Goal: Task Accomplishment & Management: Use online tool/utility

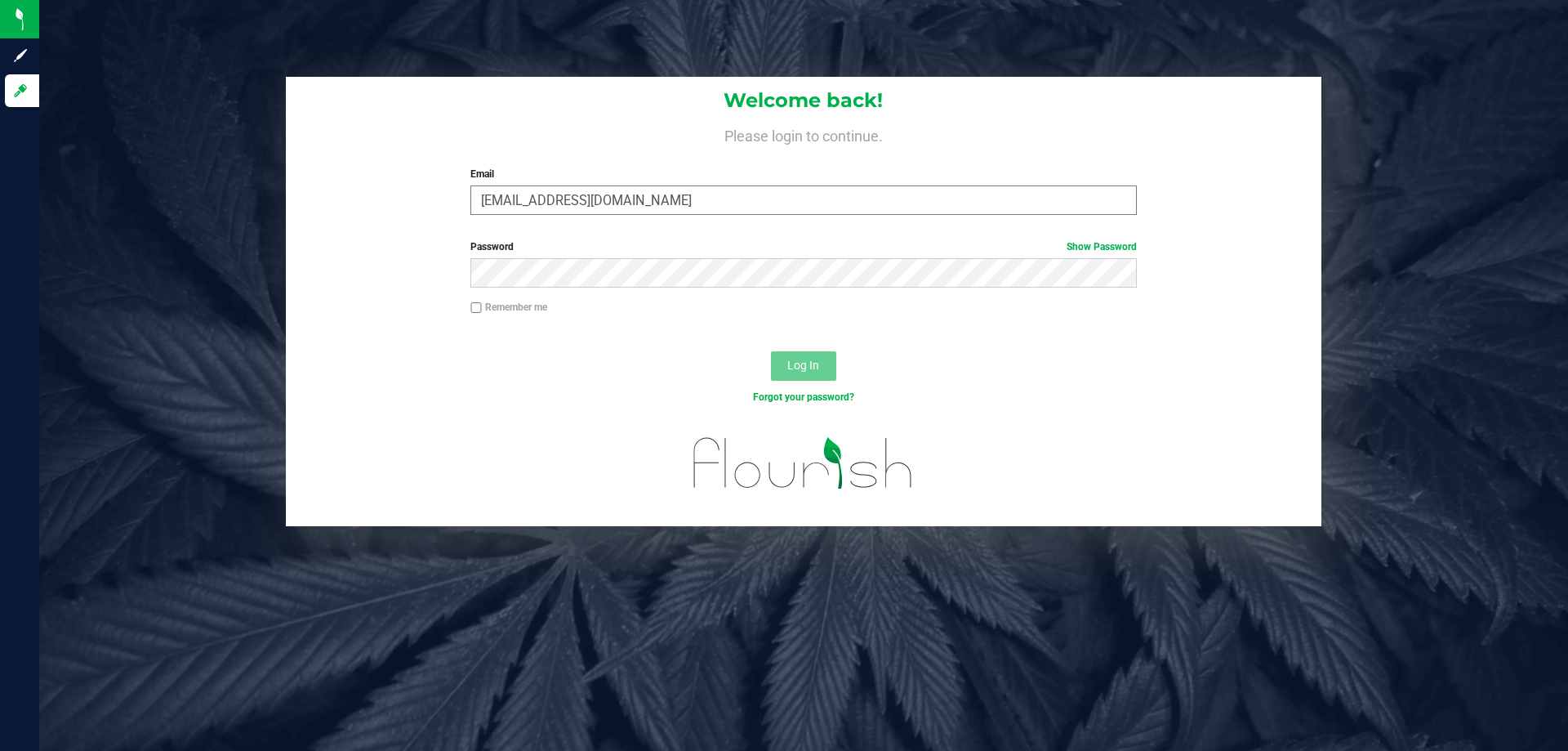
type input "[EMAIL_ADDRESS][DOMAIN_NAME]"
click at [771, 352] on button "Log In" at bounding box center [803, 366] width 65 height 29
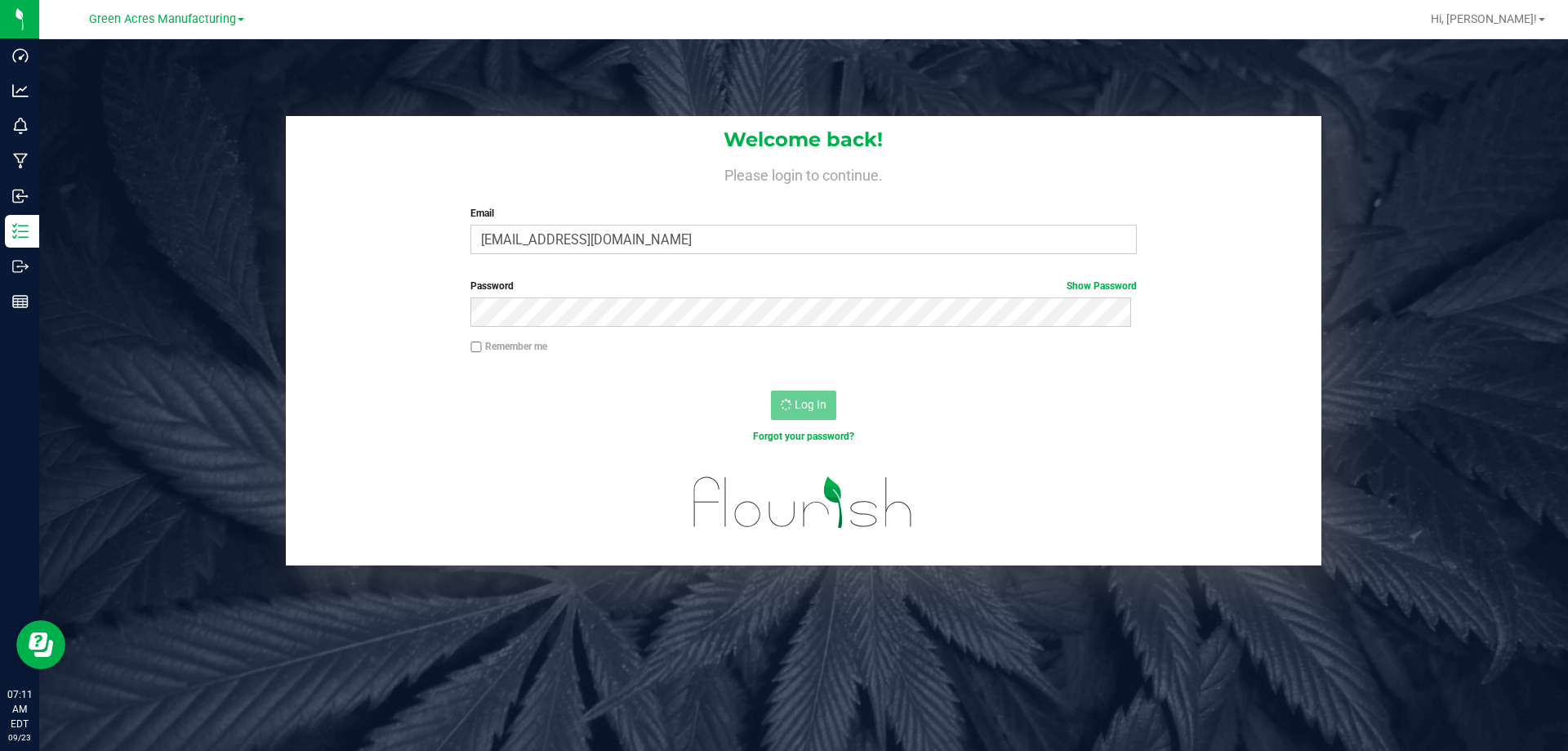
click at [177, 11] on link "Green Acres Manufacturing" at bounding box center [166, 18] width 155 height 16
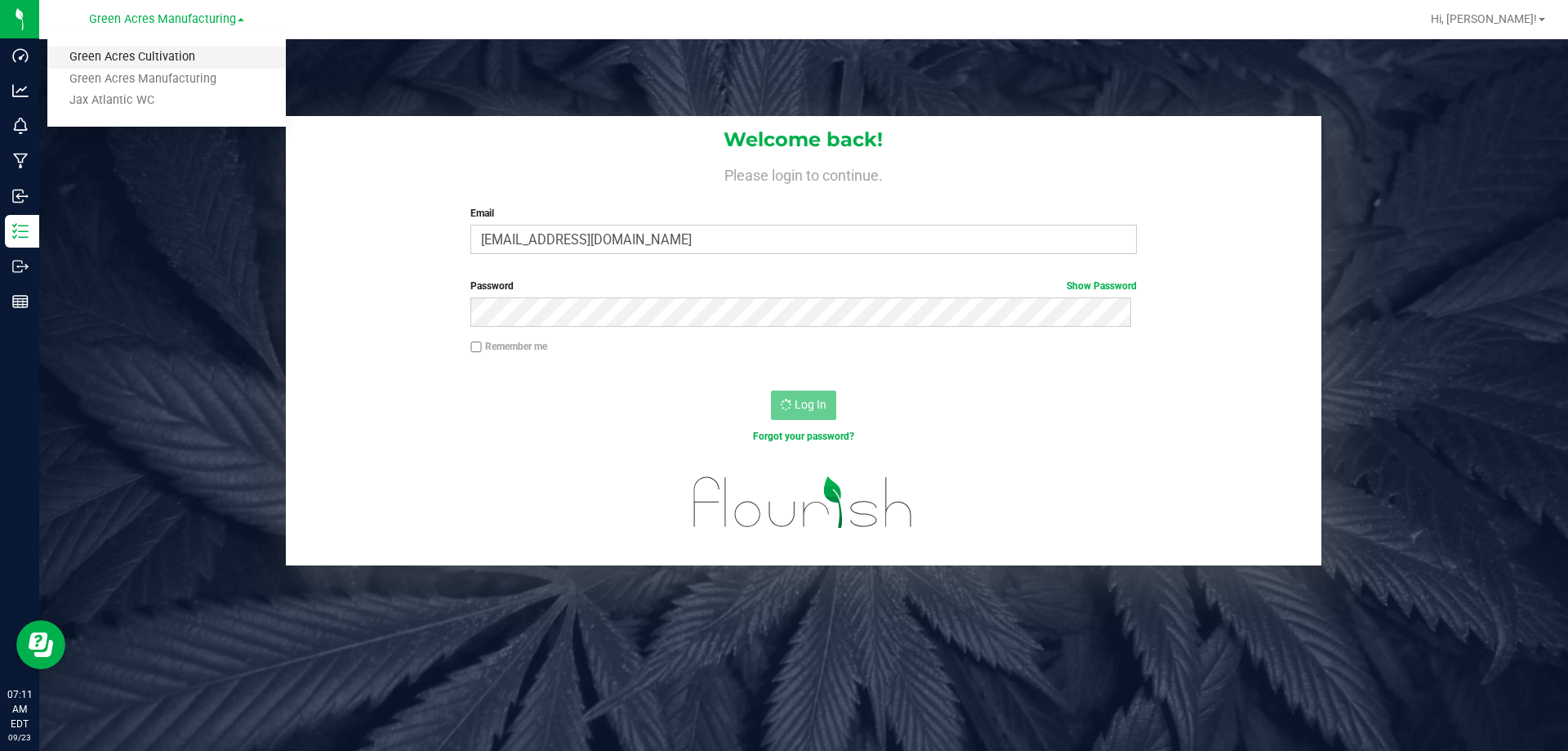
click at [167, 62] on link "Green Acres Cultivation" at bounding box center [167, 58] width 239 height 22
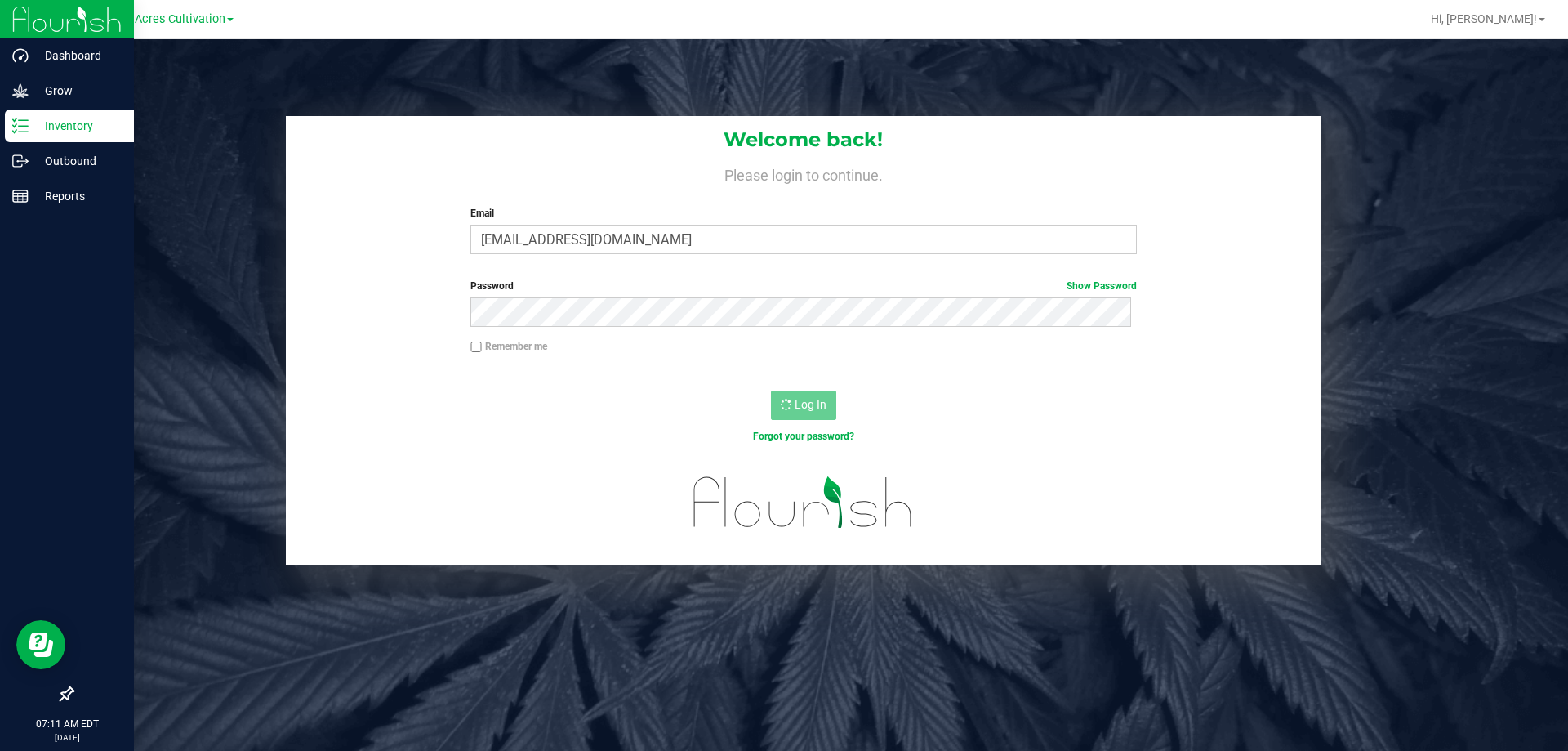
click at [82, 129] on p "Inventory" at bounding box center [77, 125] width 98 height 19
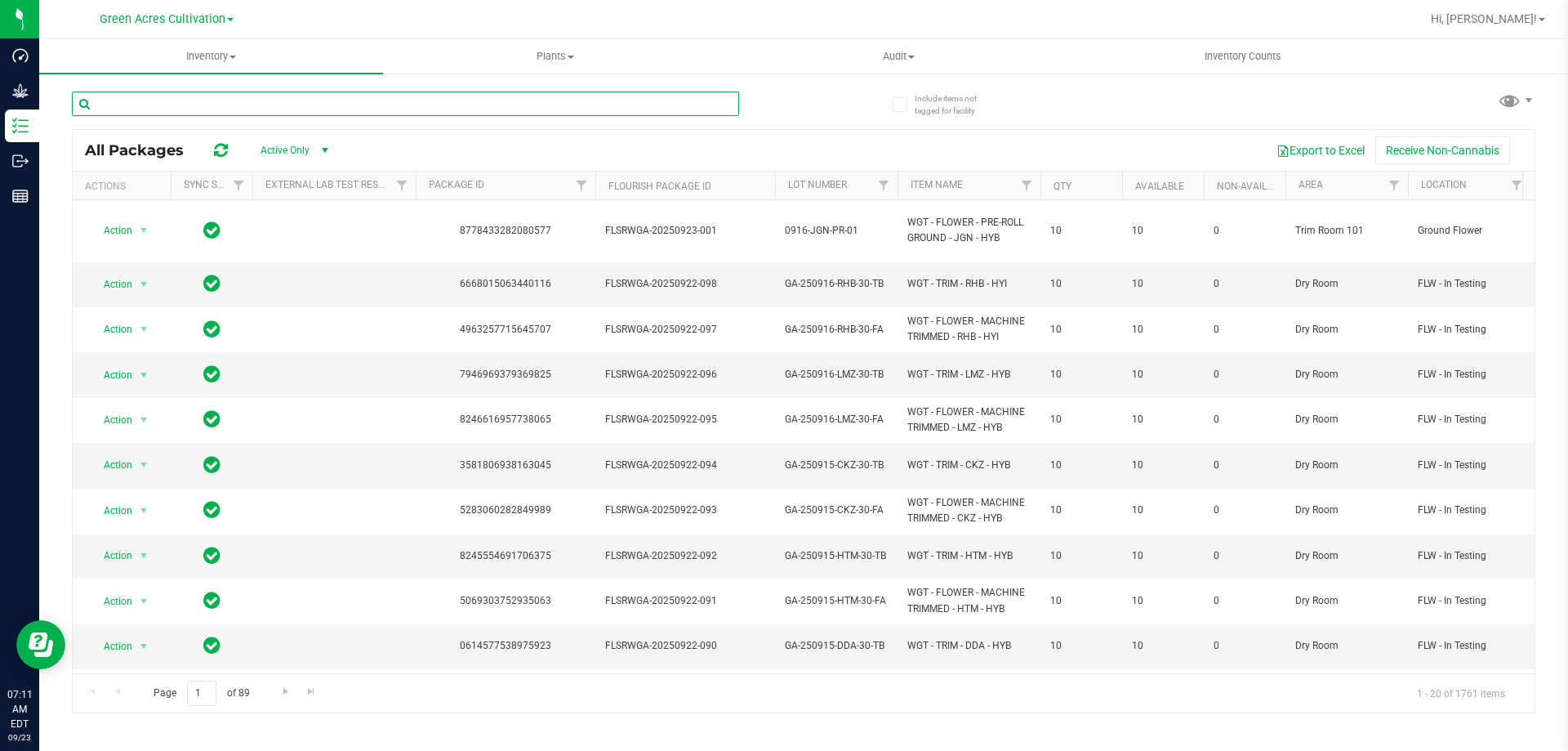
click at [268, 101] on input "text" at bounding box center [405, 104] width 667 height 25
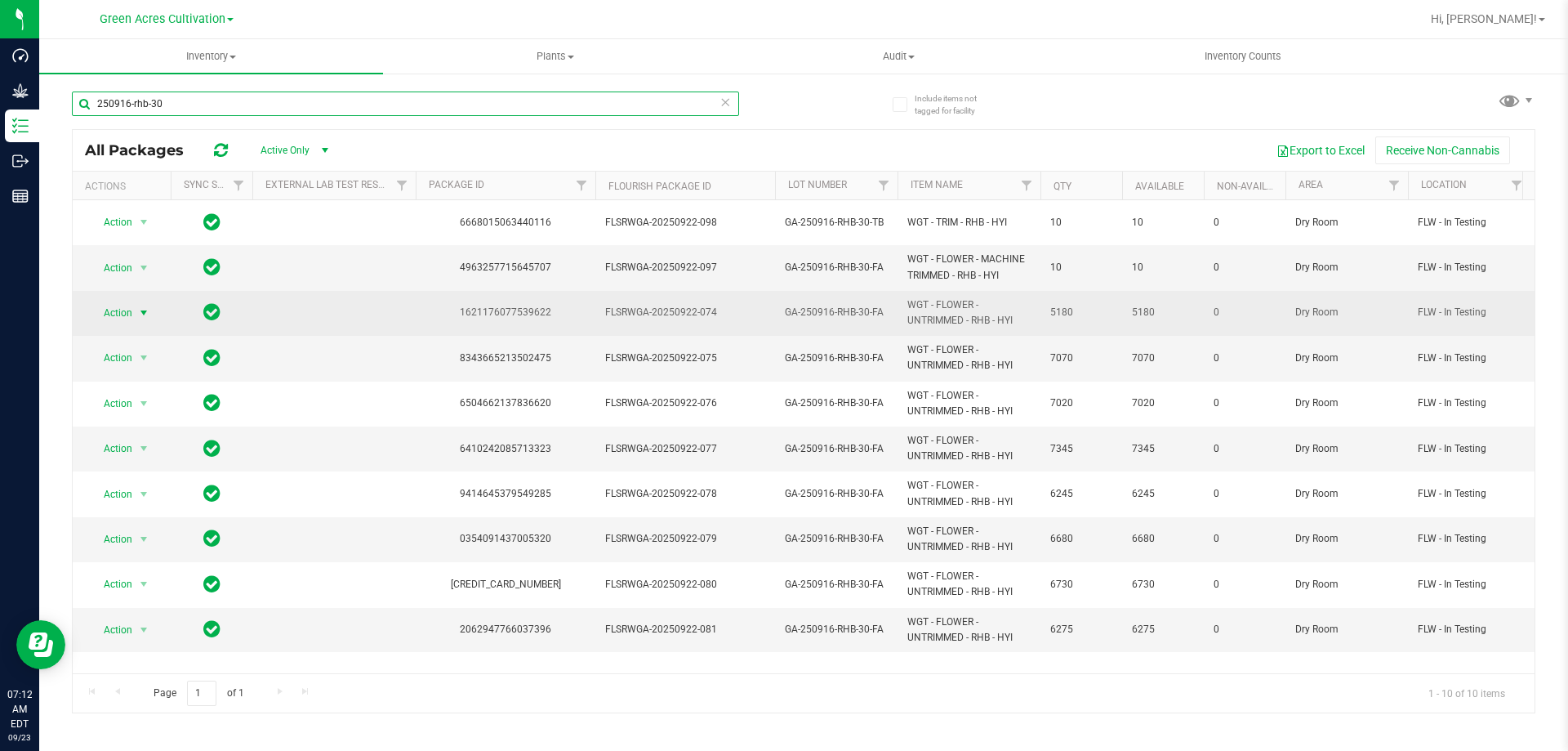
type input "250916-rhb-30"
click at [106, 305] on span "Action" at bounding box center [111, 313] width 44 height 23
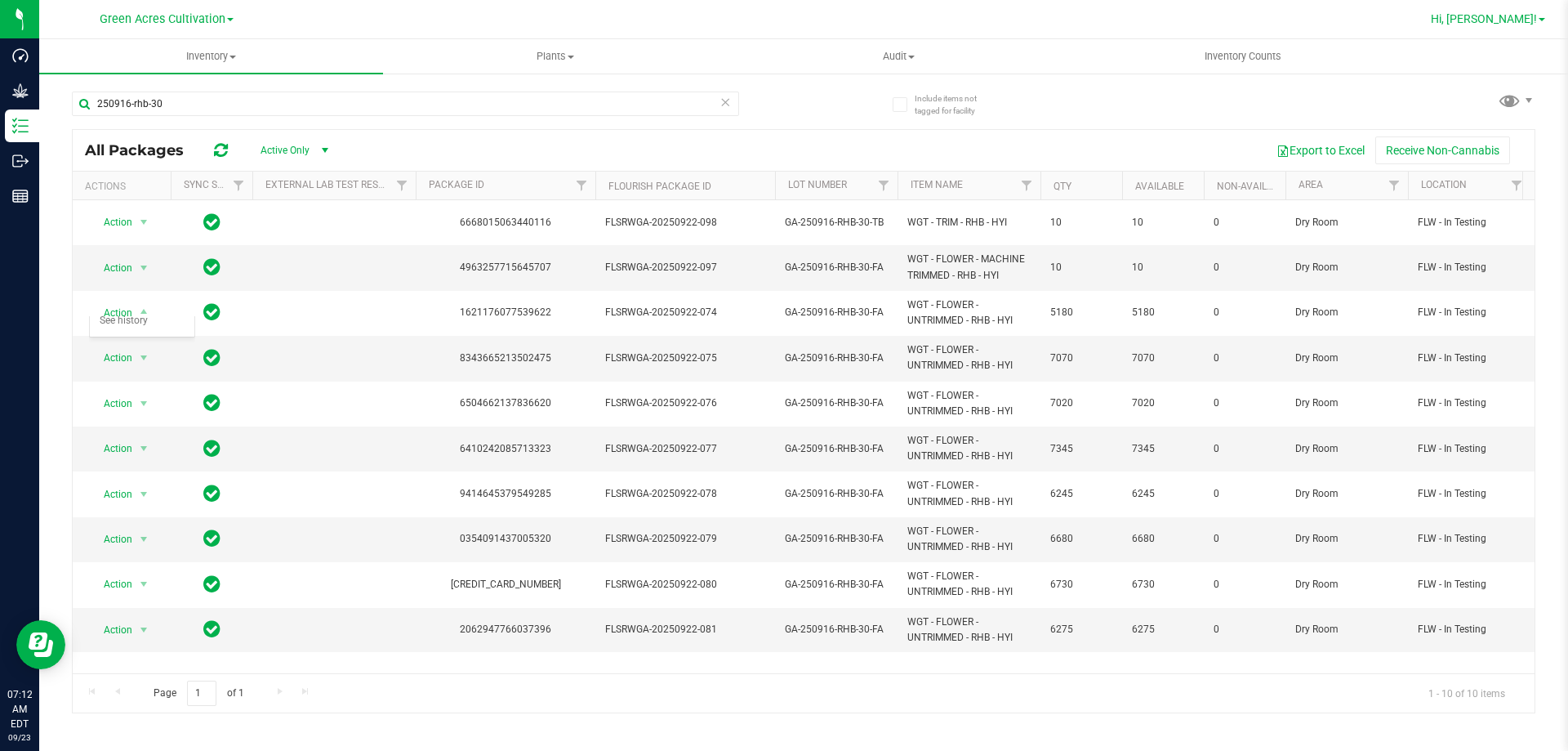
click at [1529, 18] on span "Hi, [PERSON_NAME]!" at bounding box center [1485, 18] width 106 height 13
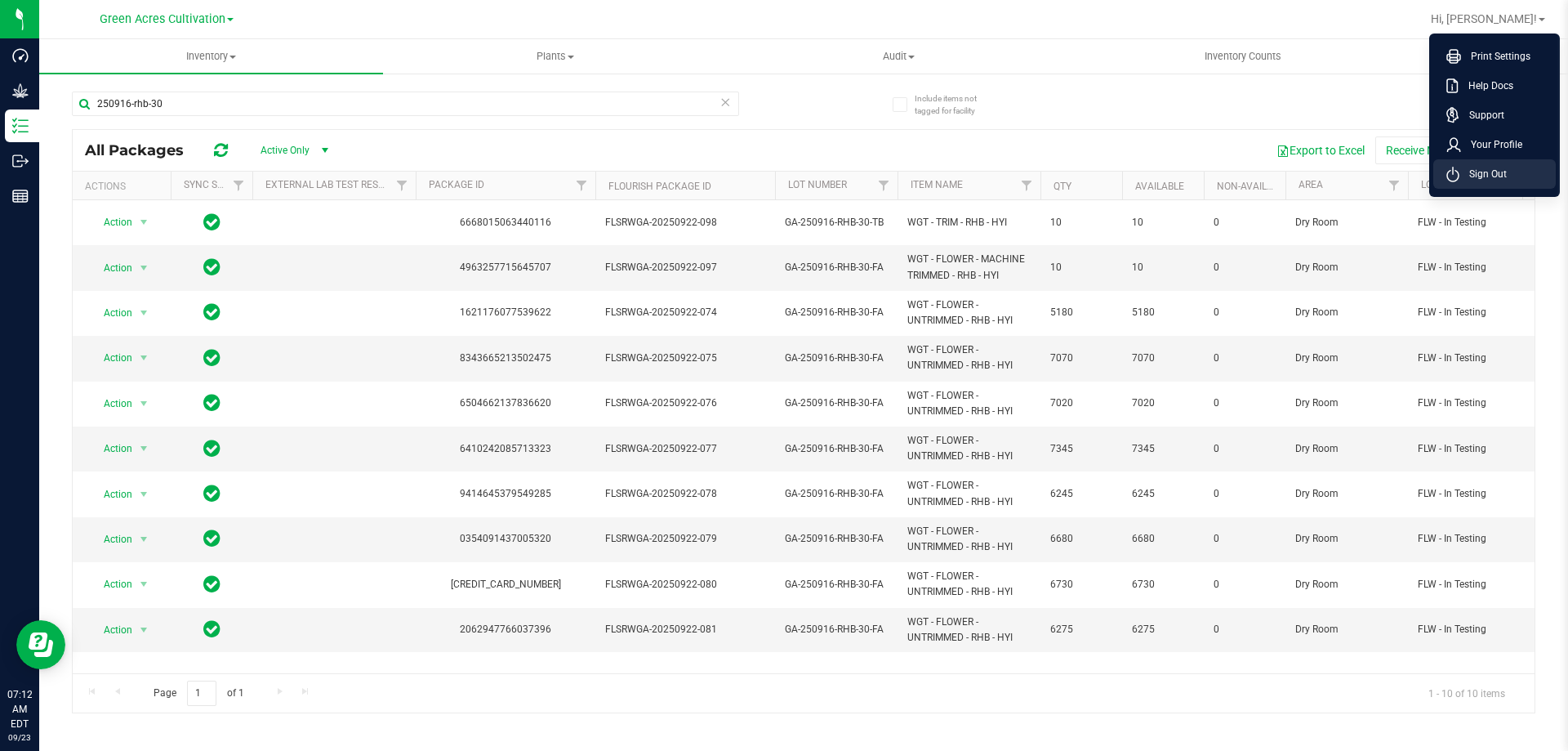
click at [1517, 181] on li "Sign Out" at bounding box center [1495, 174] width 123 height 29
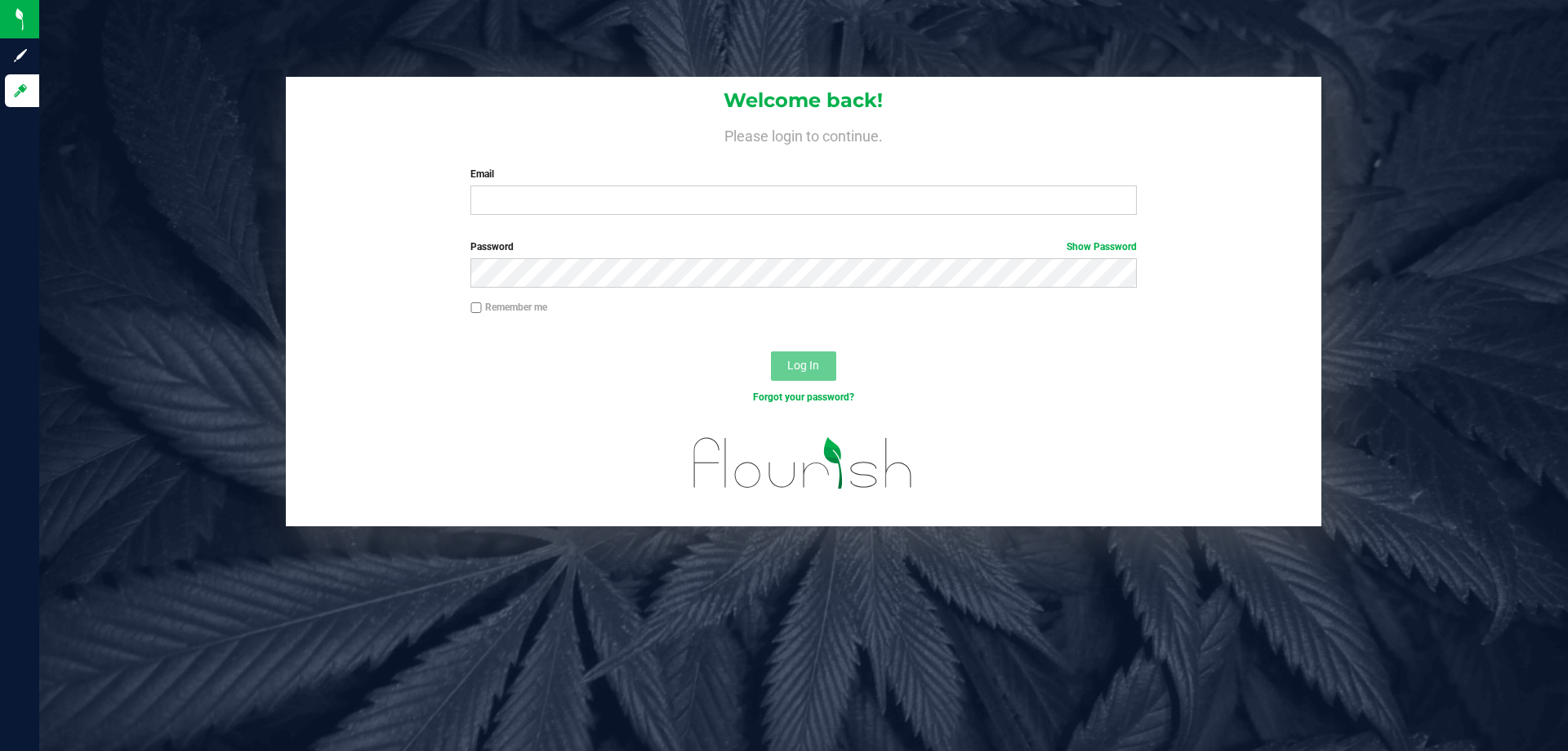
click at [724, 183] on div "Email Required Please format your email correctly." at bounding box center [803, 191] width 690 height 49
click at [726, 190] on input "Email" at bounding box center [804, 200] width 666 height 29
type input "[EMAIL_ADDRESS][DOMAIN_NAME]"
click at [771, 352] on button "Log In" at bounding box center [803, 366] width 65 height 29
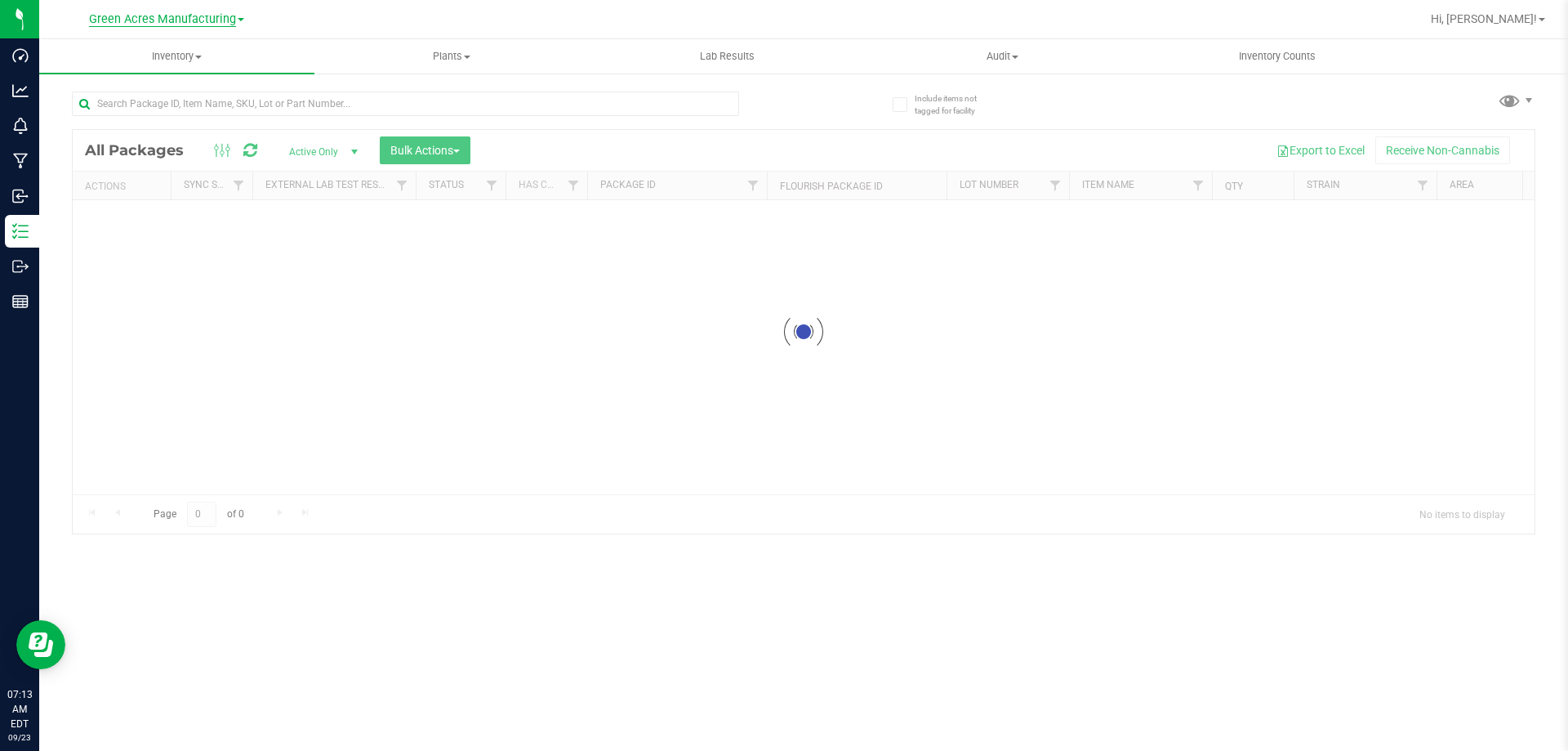
click at [147, 22] on span "Green Acres Manufacturing" at bounding box center [162, 19] width 147 height 15
click at [160, 63] on link "Green Acres Cultivation" at bounding box center [167, 58] width 239 height 22
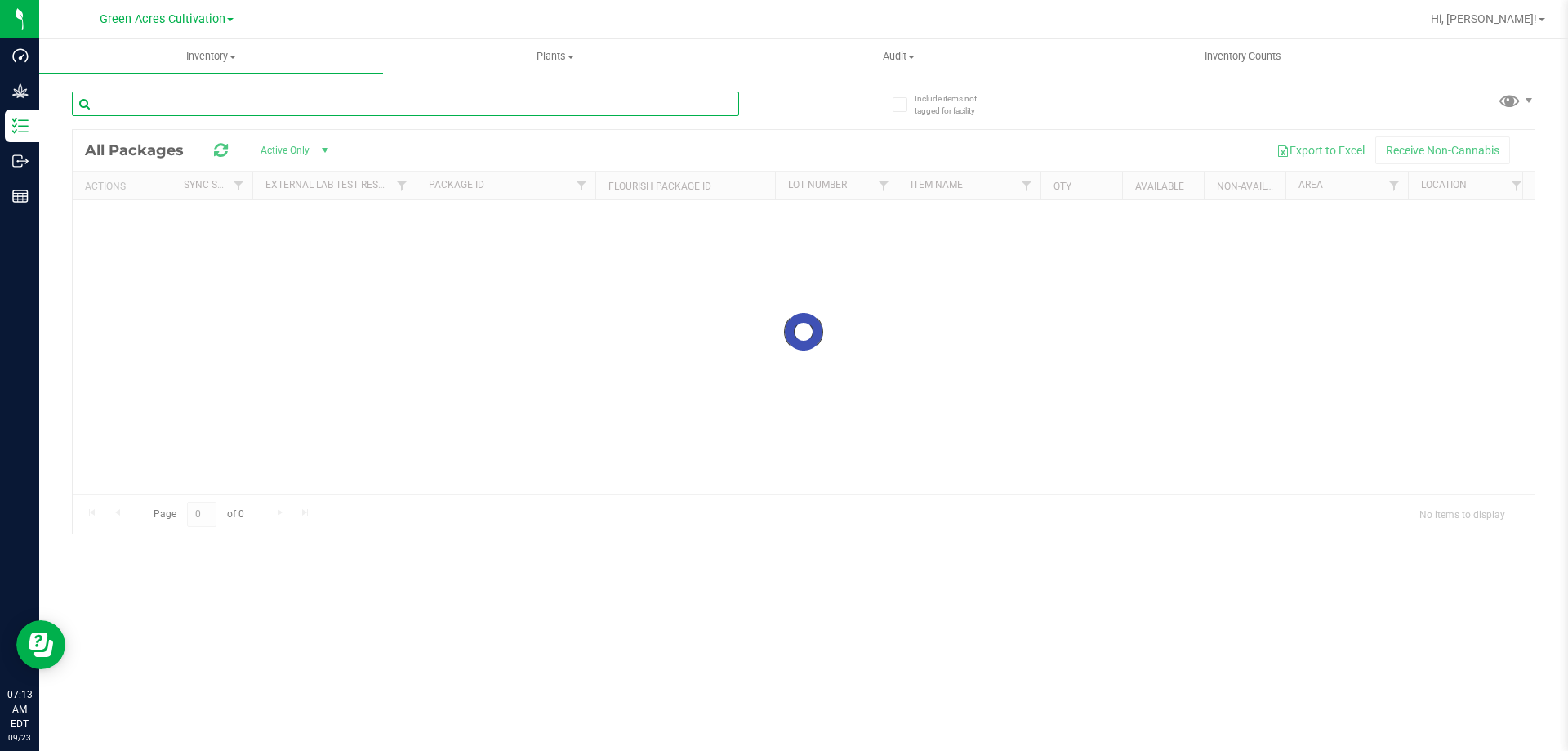
click at [228, 102] on input "text" at bounding box center [405, 104] width 667 height 25
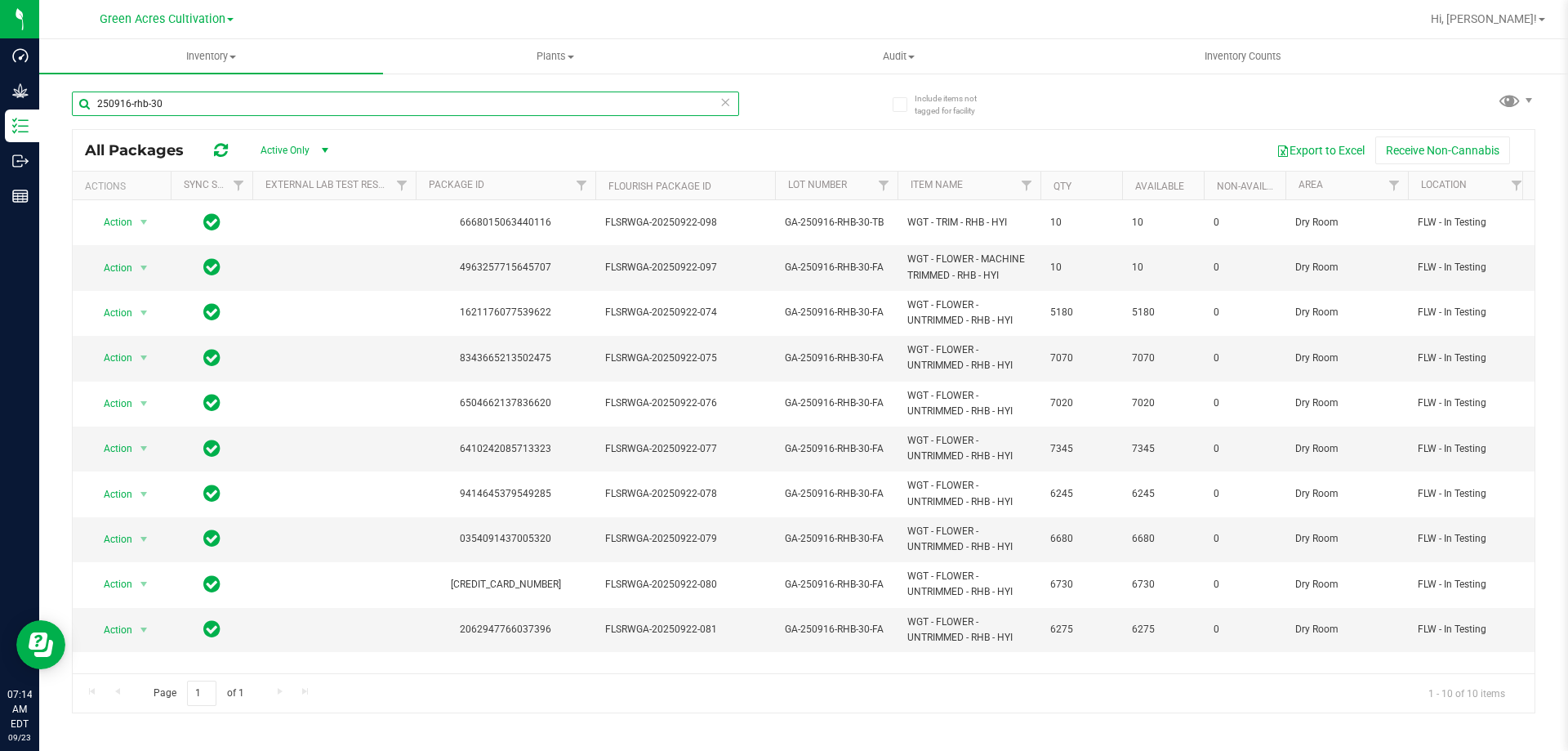
type input "250916-rhb-30"
click at [1314, 145] on button "Export to Excel" at bounding box center [1320, 151] width 109 height 28
click at [1510, 34] on div "Hi, [PERSON_NAME]!" at bounding box center [1490, 19] width 139 height 32
click at [1526, 18] on span "Hi, [PERSON_NAME]!" at bounding box center [1485, 18] width 106 height 13
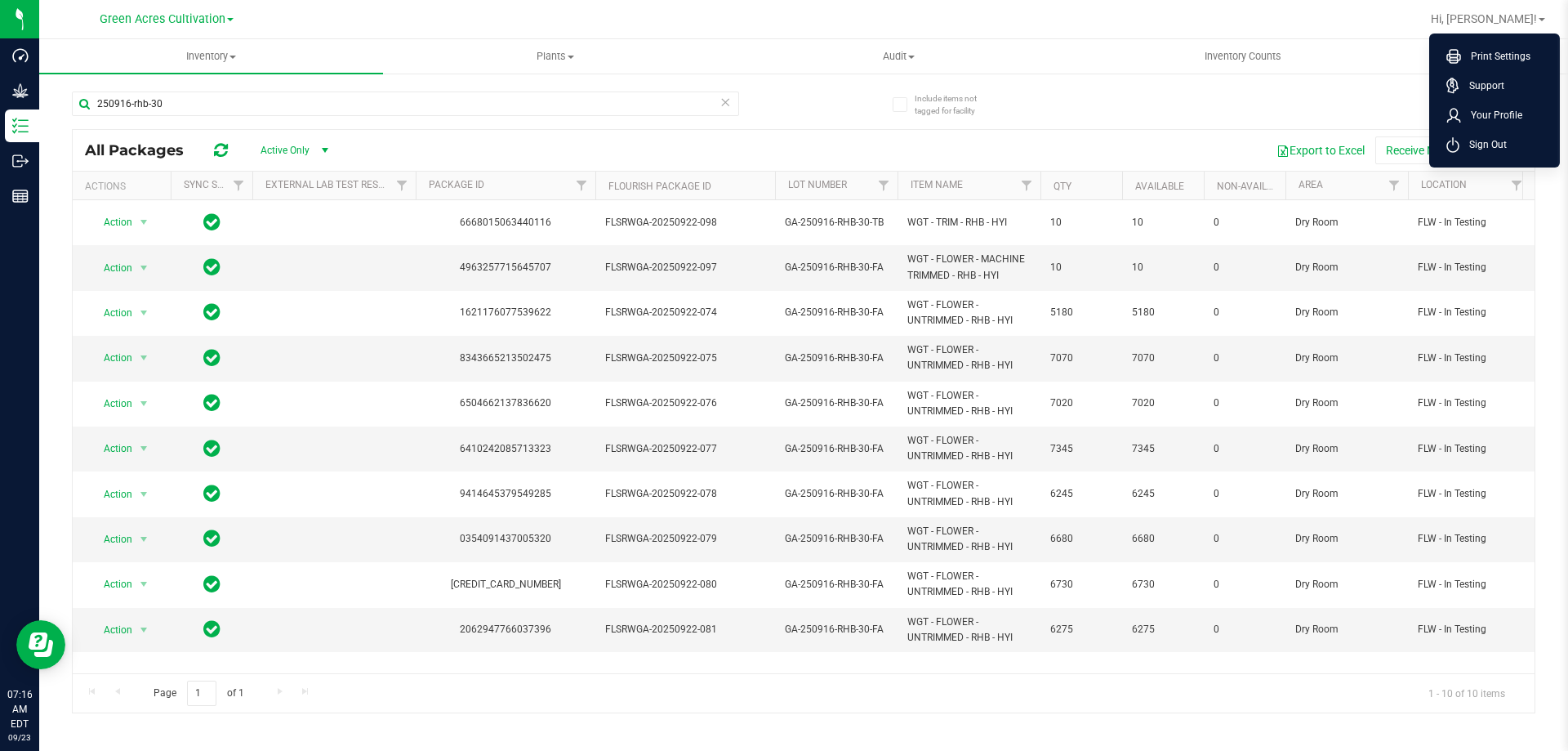
click at [1522, 140] on li "Sign Out" at bounding box center [1495, 145] width 123 height 29
